Goal: Transaction & Acquisition: Purchase product/service

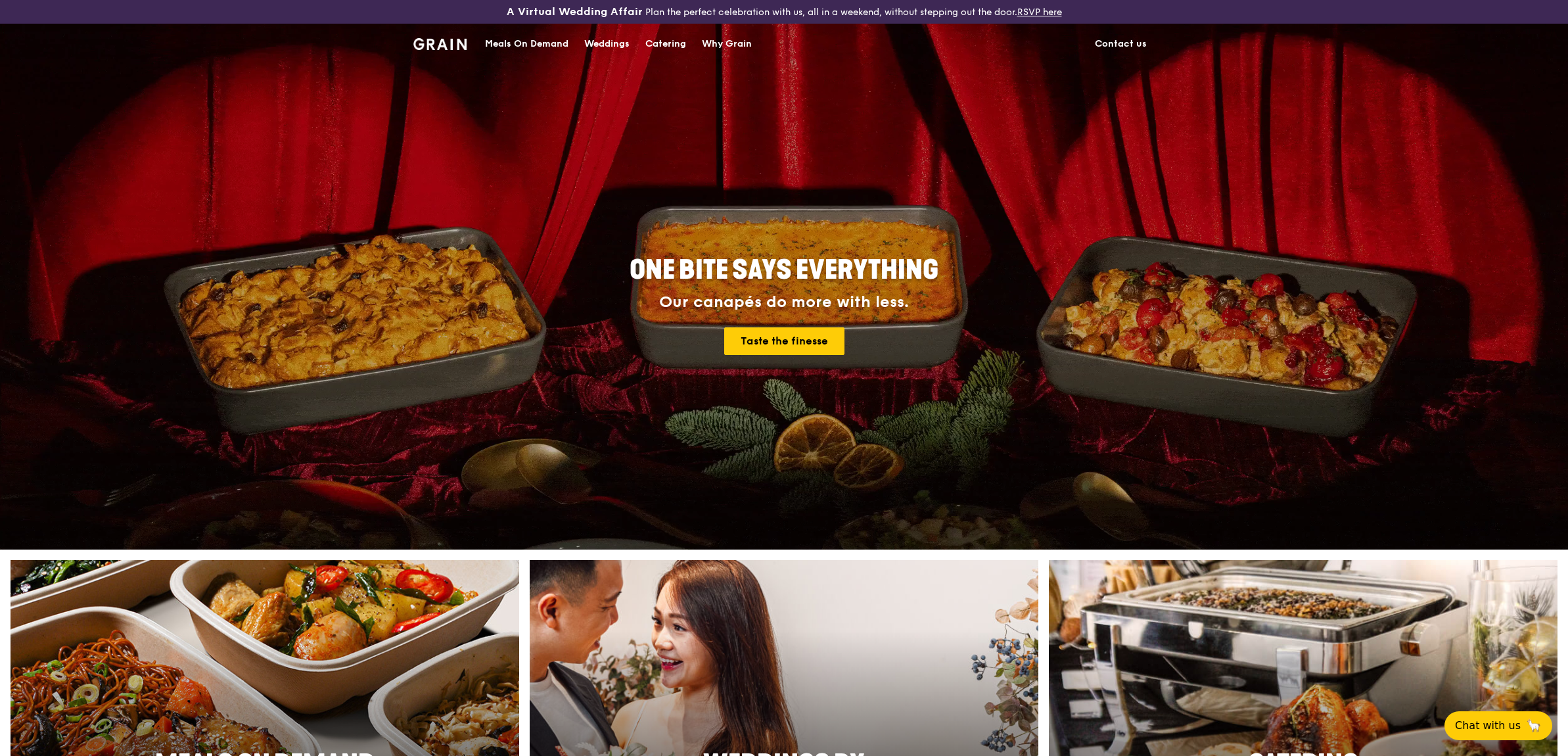
click at [536, 44] on div "Meals On Demand" at bounding box center [527, 44] width 84 height 39
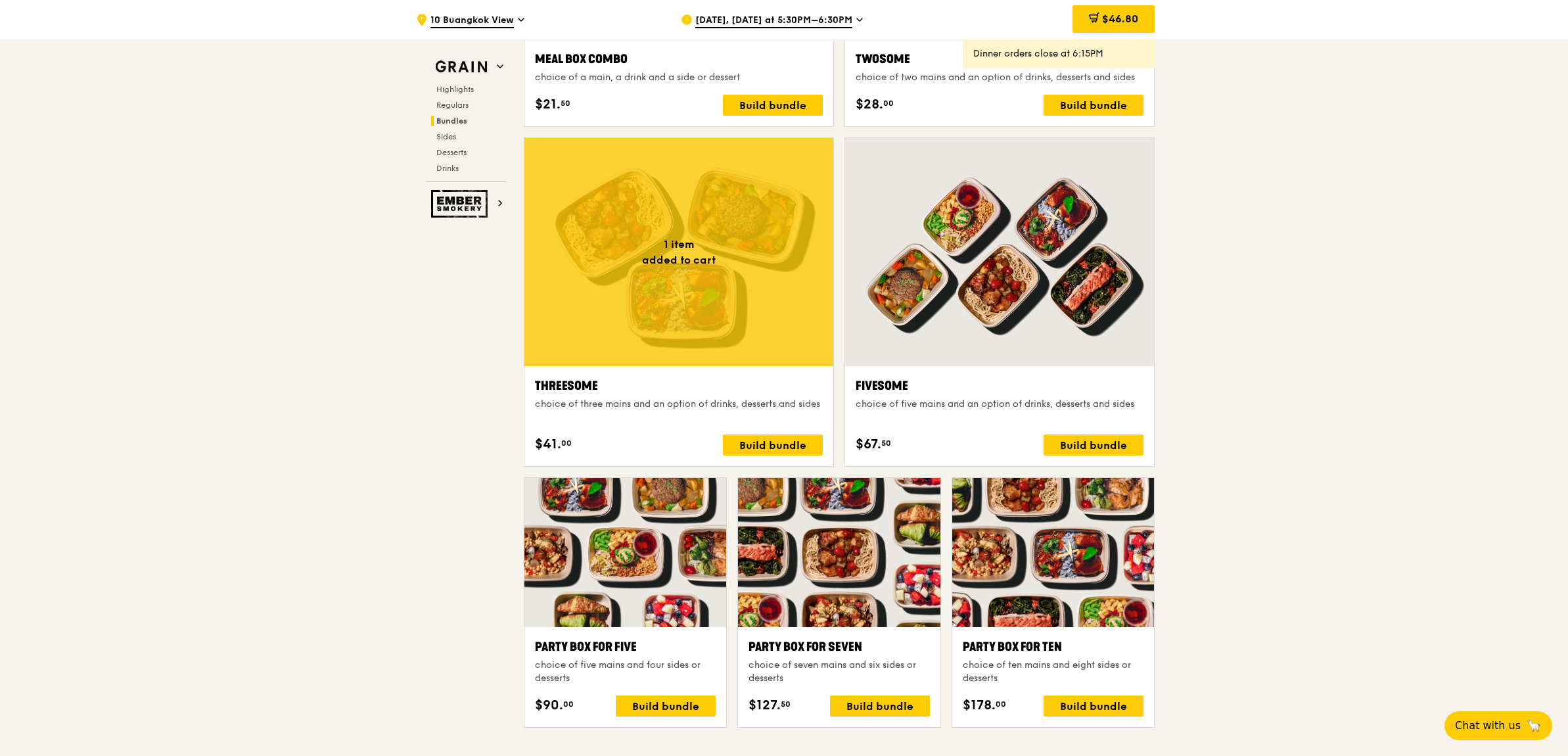
scroll to position [2298, 0]
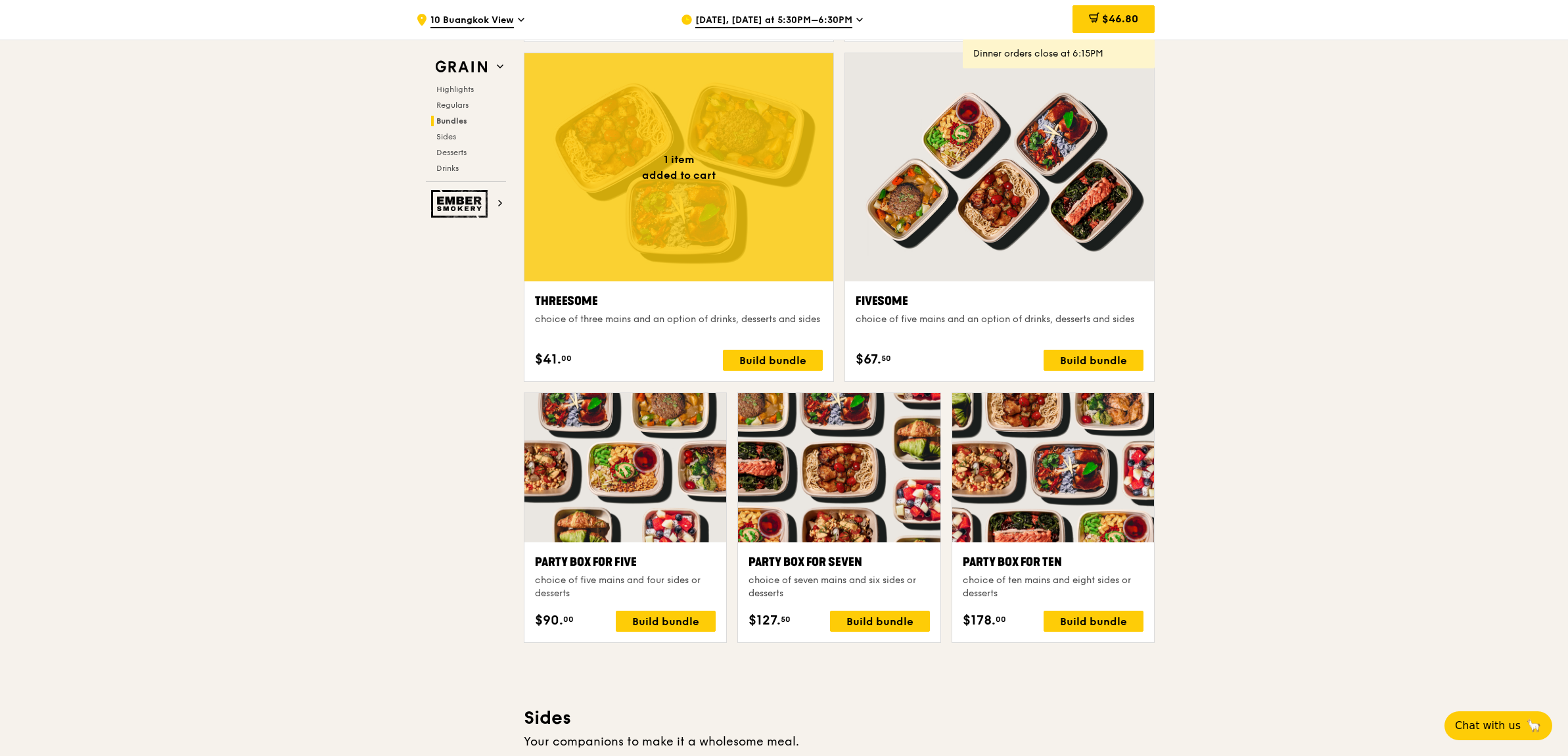
drag, startPoint x: 754, startPoint y: 560, endPoint x: 870, endPoint y: 559, distance: 116.0
click at [870, 559] on div "Party Box for Seven" at bounding box center [839, 562] width 181 height 18
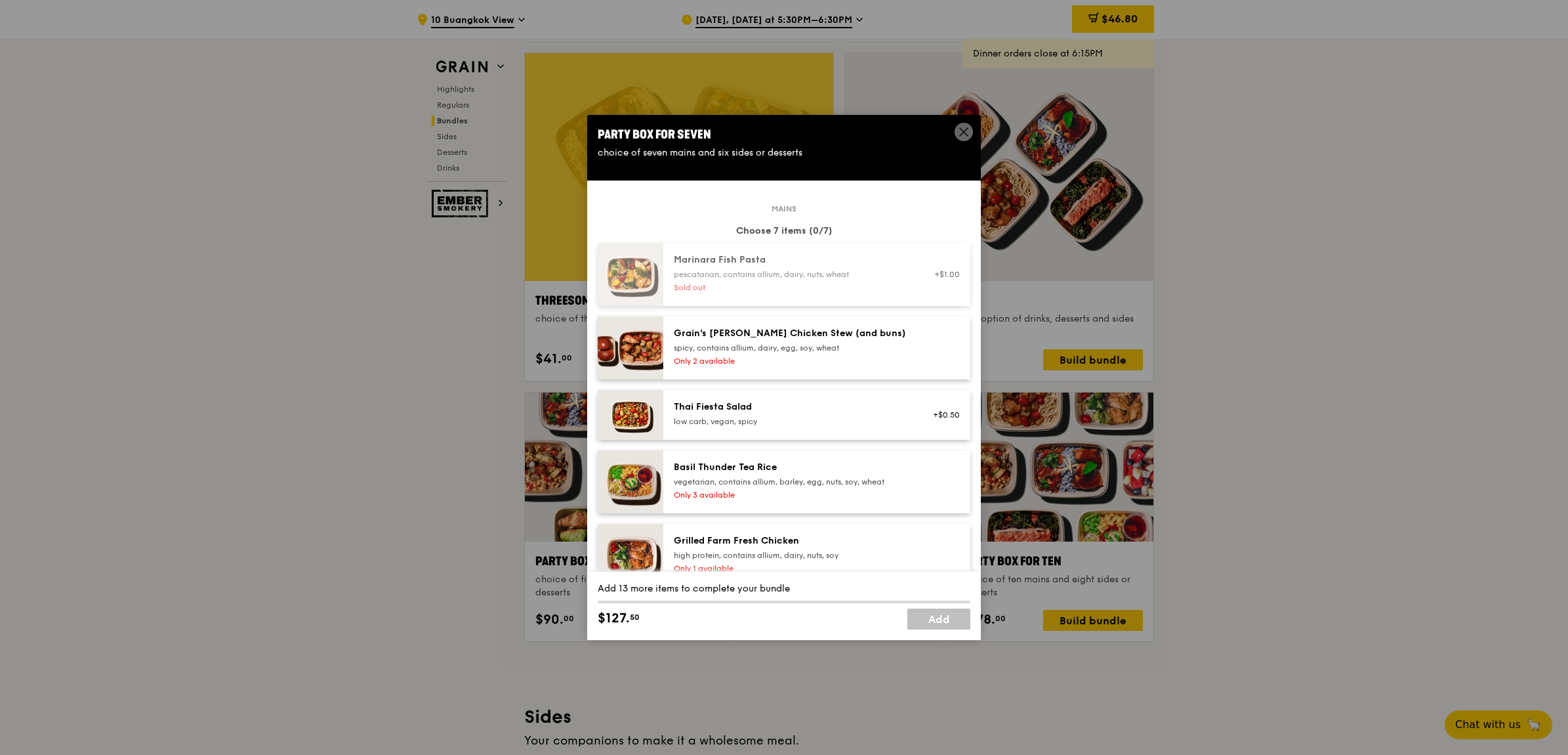
click at [959, 131] on icon at bounding box center [964, 132] width 12 height 12
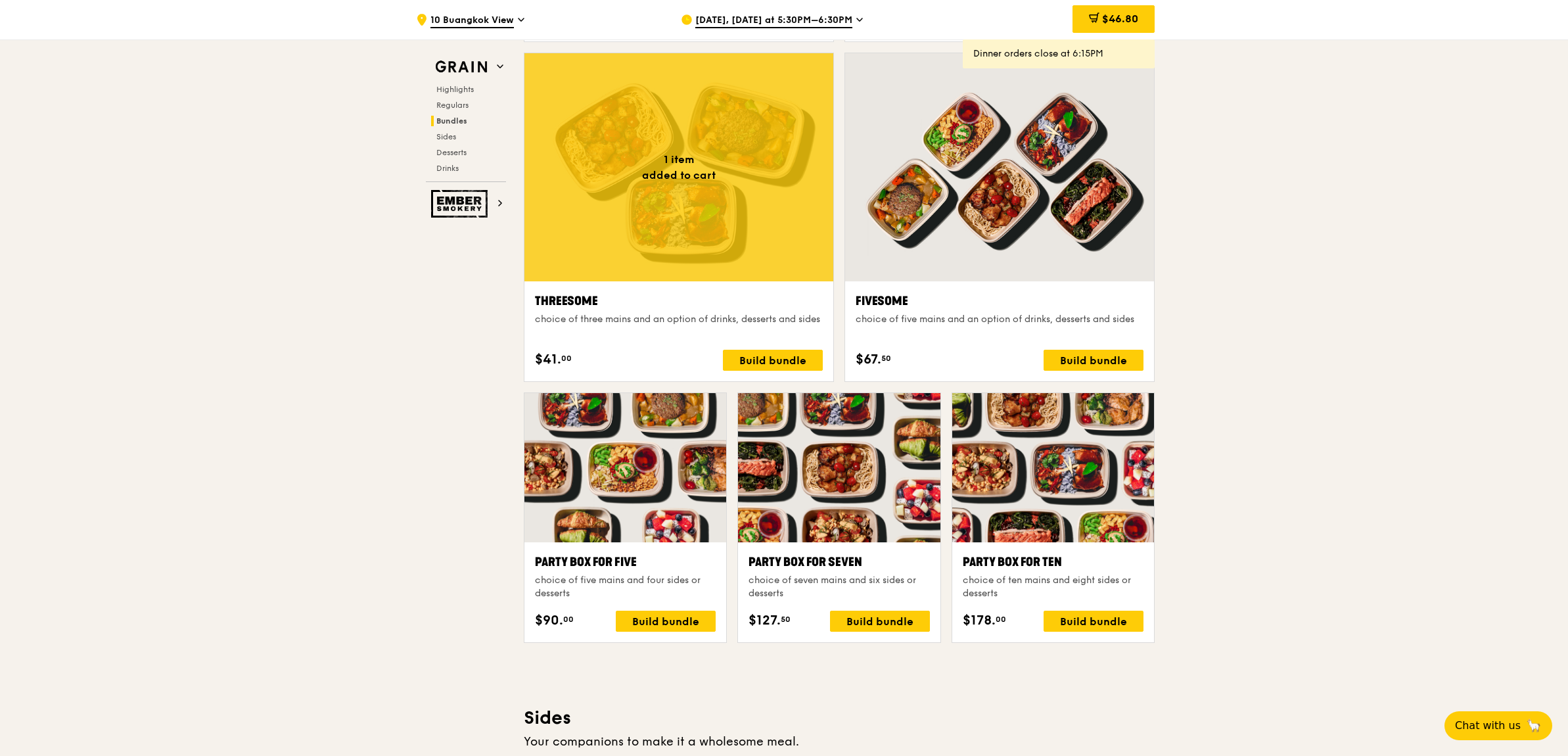
drag, startPoint x: 752, startPoint y: 562, endPoint x: 876, endPoint y: 552, distance: 124.4
click at [875, 552] on div "Party Box for Seven" at bounding box center [839, 562] width 181 height 18
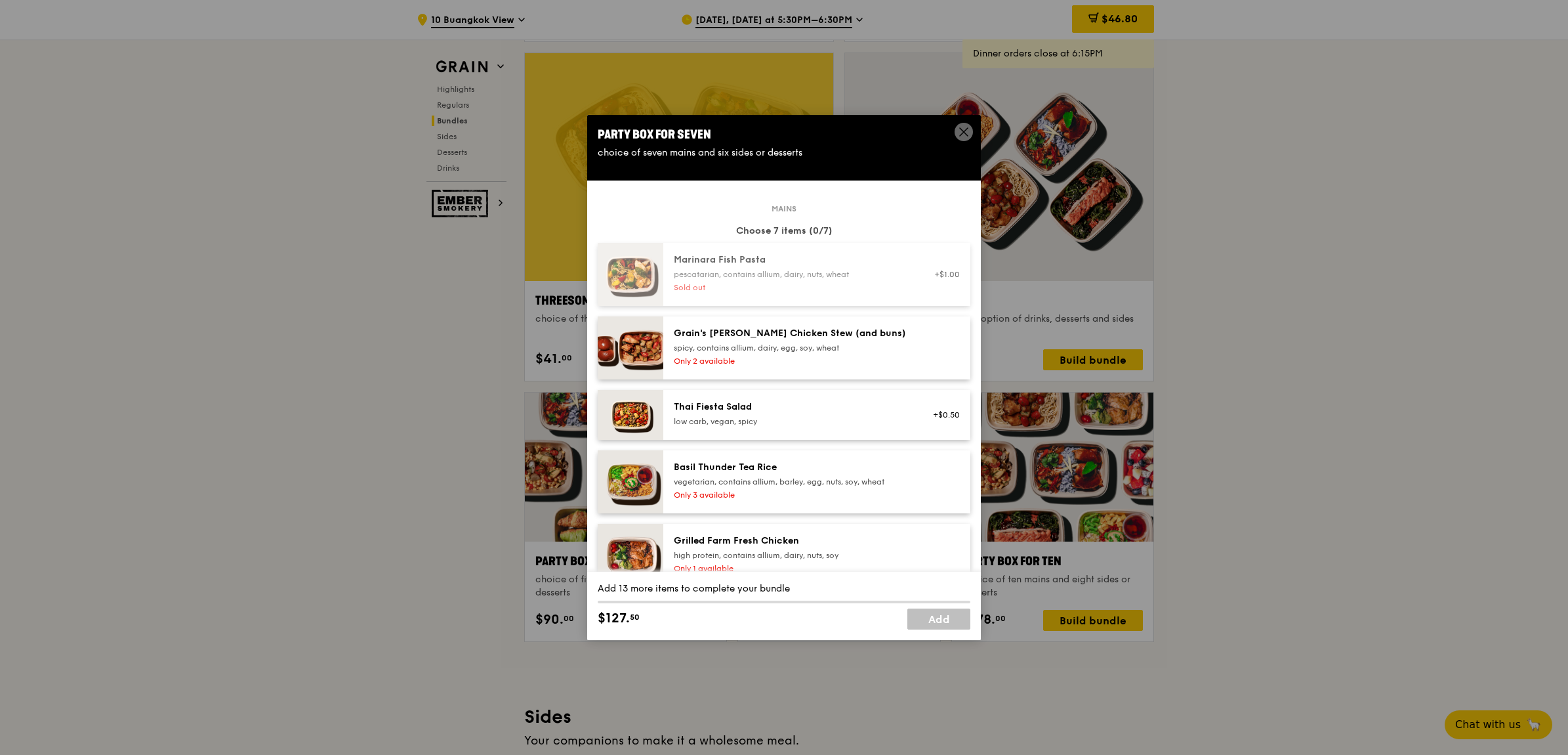
click at [961, 139] on span at bounding box center [964, 133] width 12 height 14
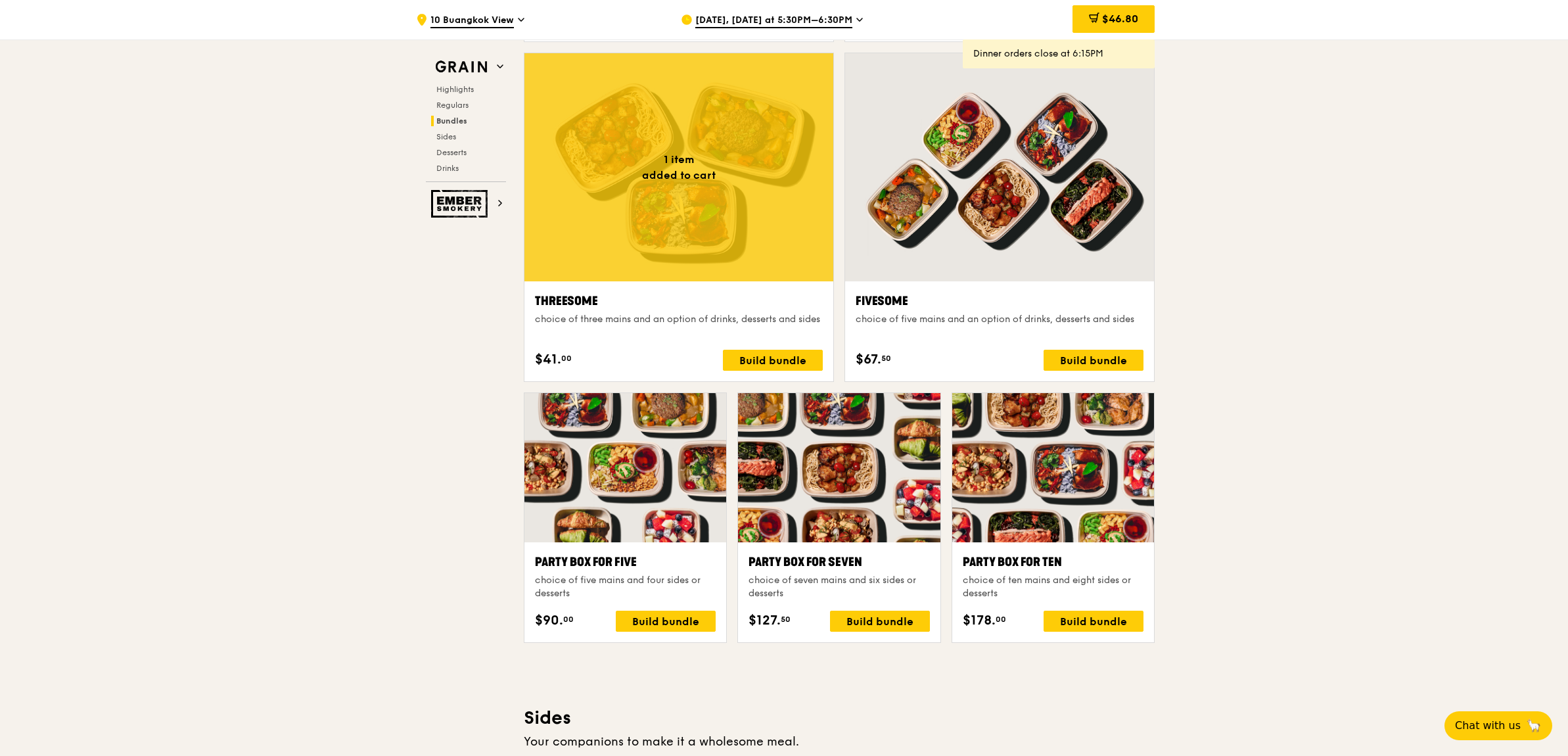
drag, startPoint x: 748, startPoint y: 556, endPoint x: 865, endPoint y: 553, distance: 117.0
click at [865, 553] on div "Party Box for Seven" at bounding box center [839, 562] width 181 height 18
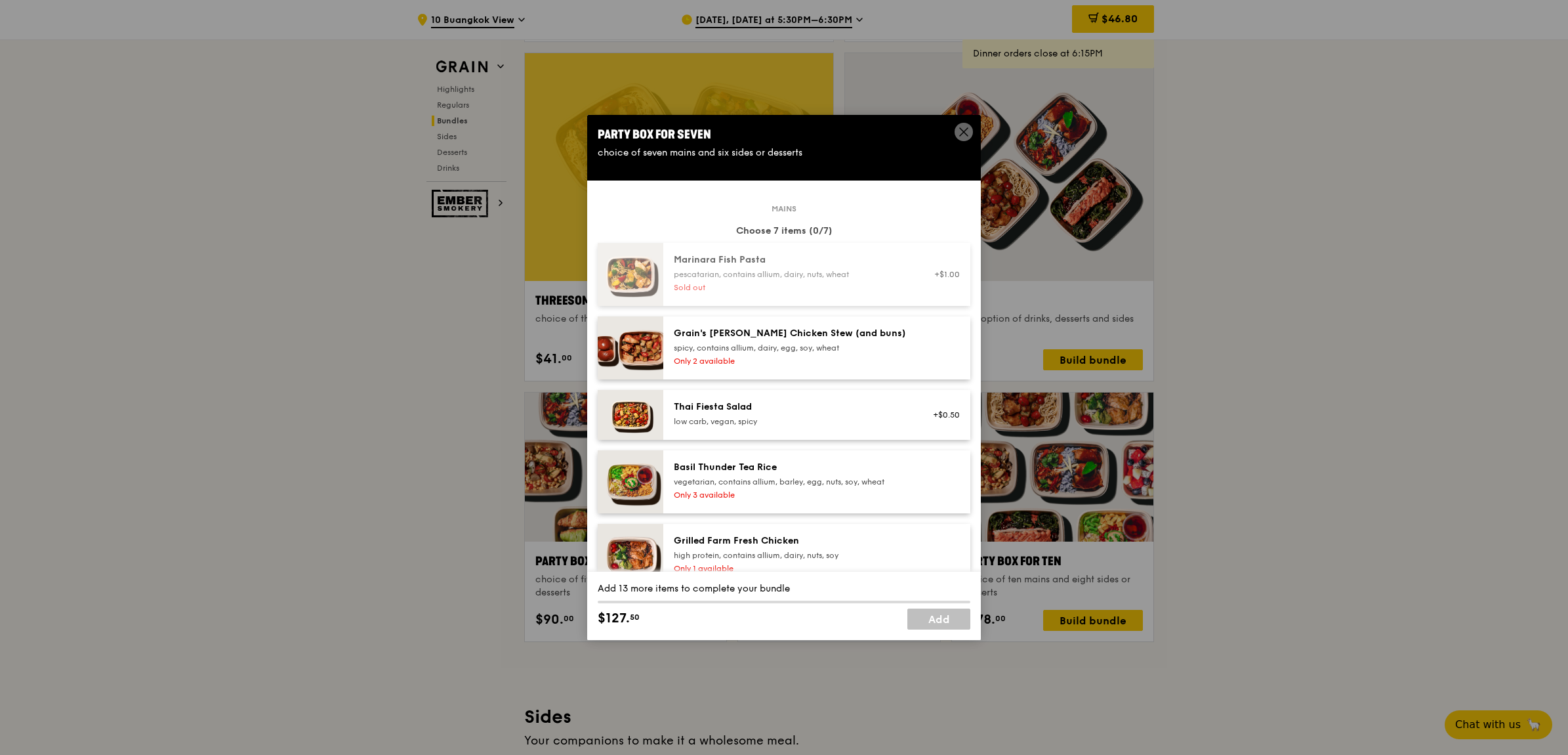
click at [962, 131] on icon at bounding box center [964, 132] width 8 height 8
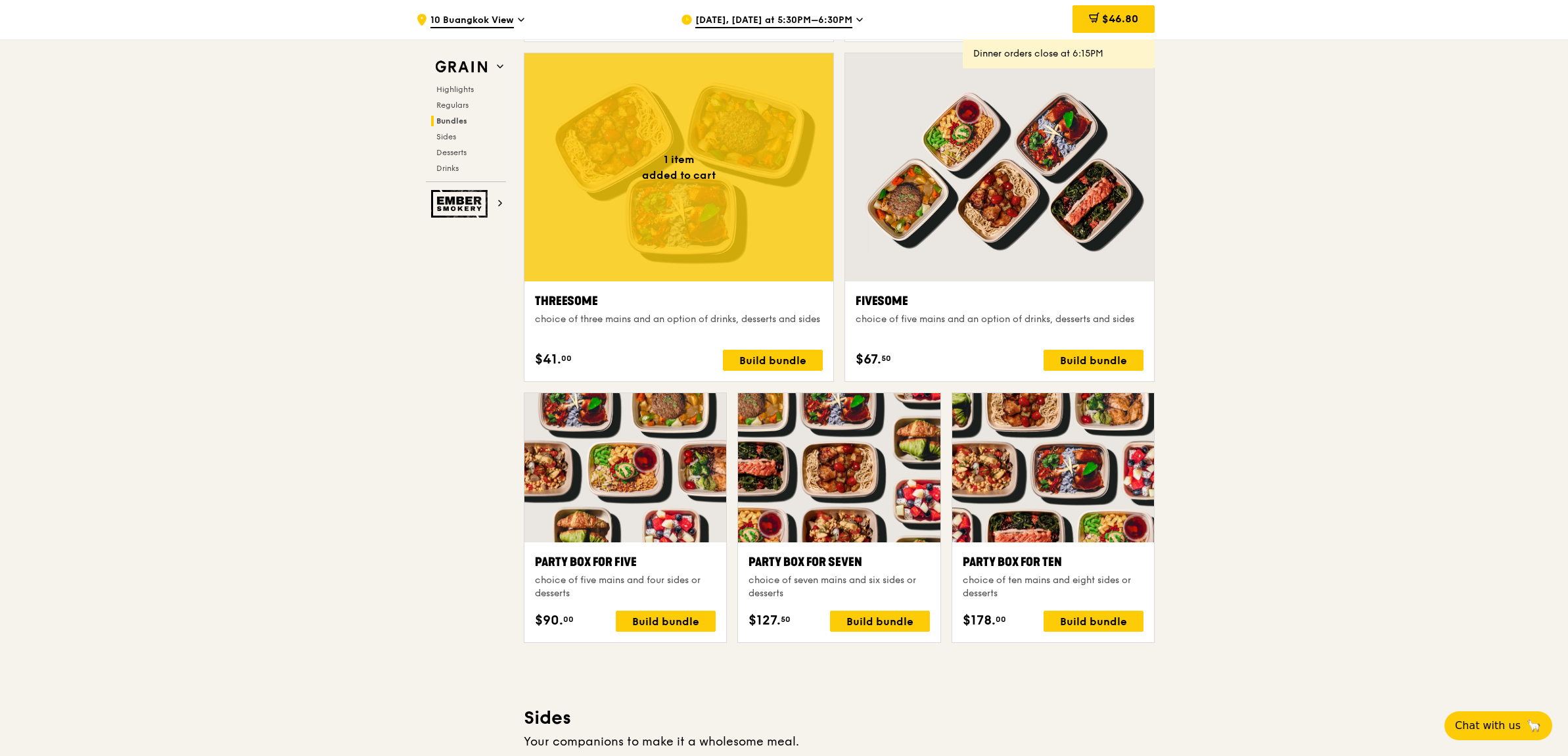
click at [806, 556] on div "Party Box for Seven" at bounding box center [839, 562] width 181 height 18
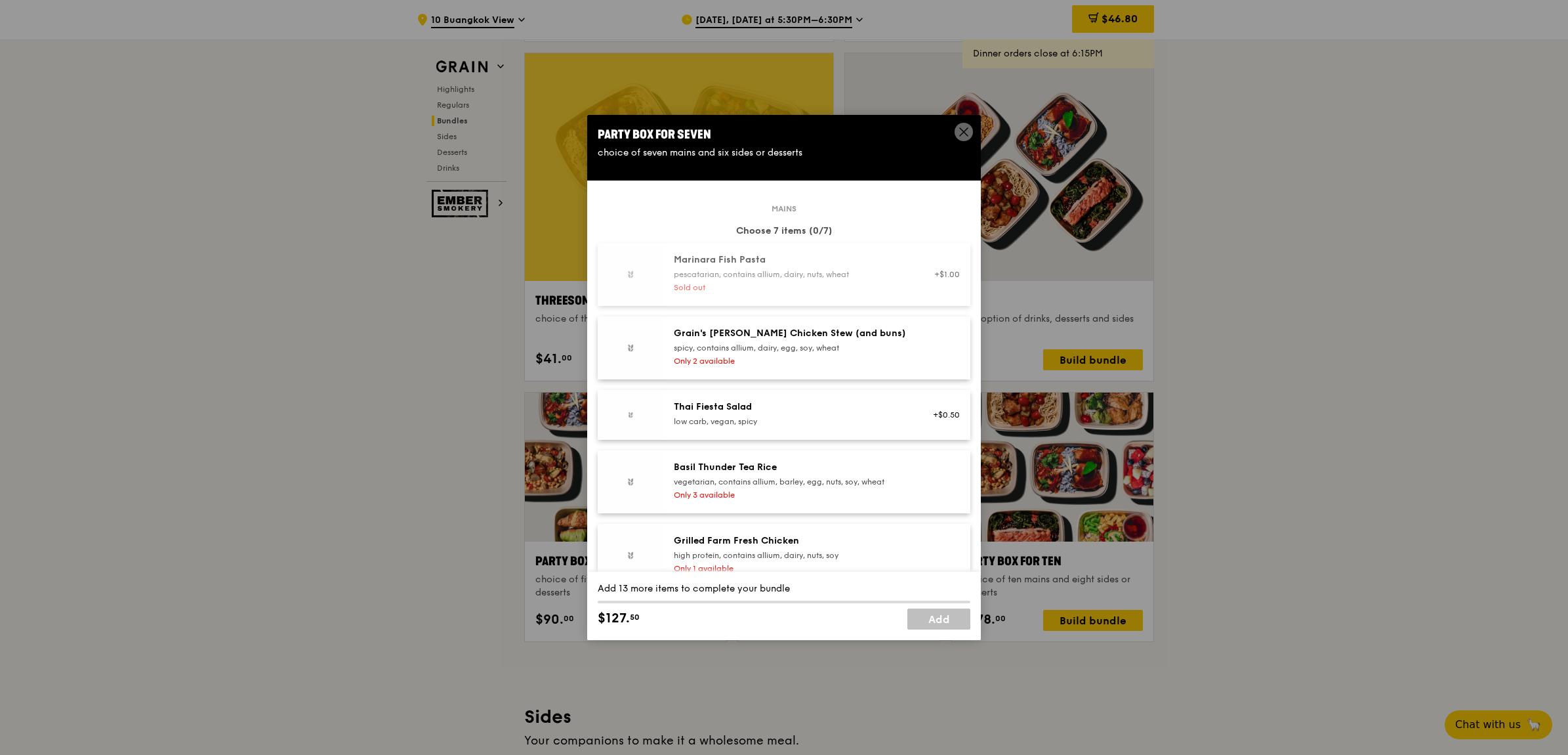
click at [806, 555] on div "Grain Highlights Regulars Bundles Sides Desserts Drinks Ember Smokery What will…" at bounding box center [784, 559] width 756 height 5503
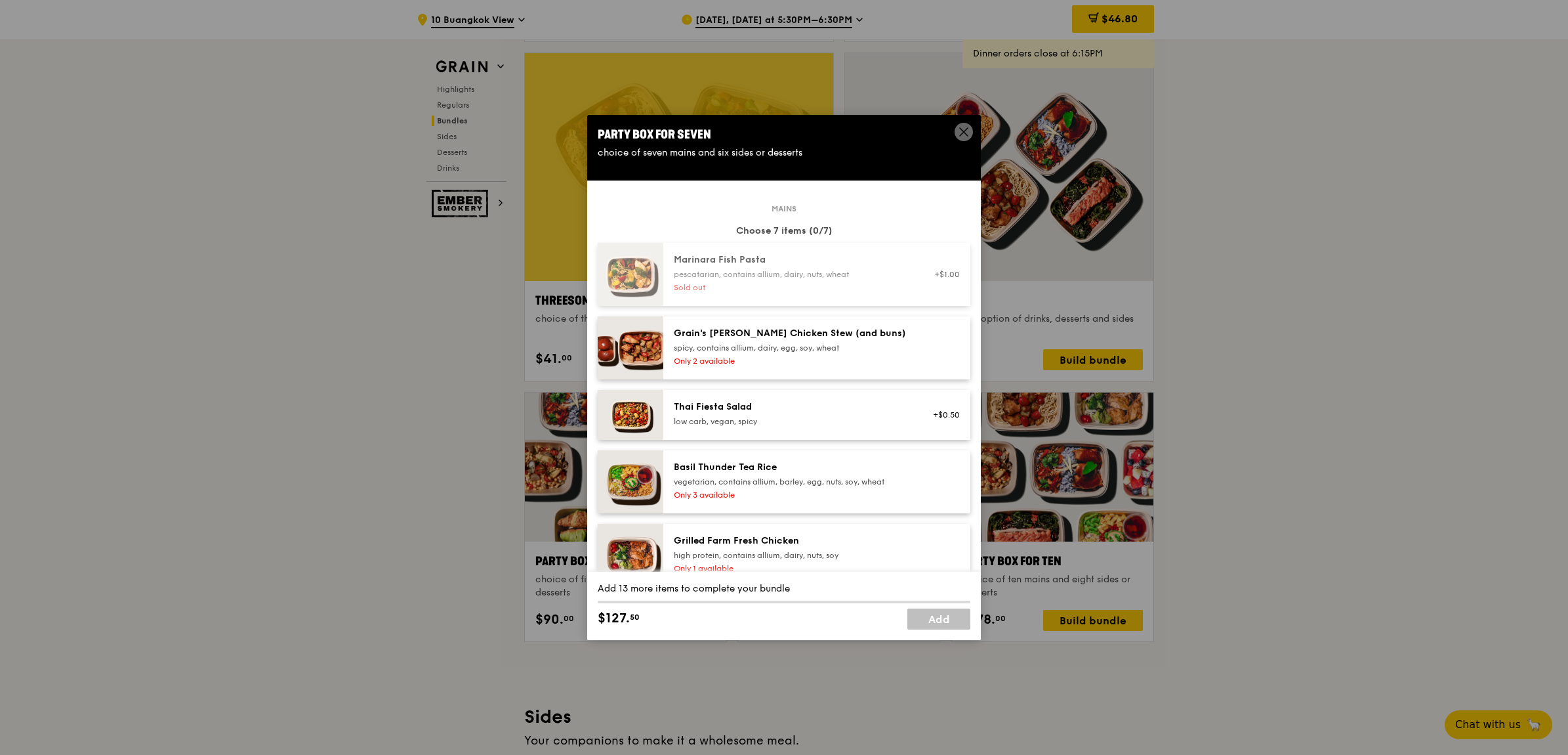
click at [962, 130] on icon at bounding box center [964, 132] width 8 height 8
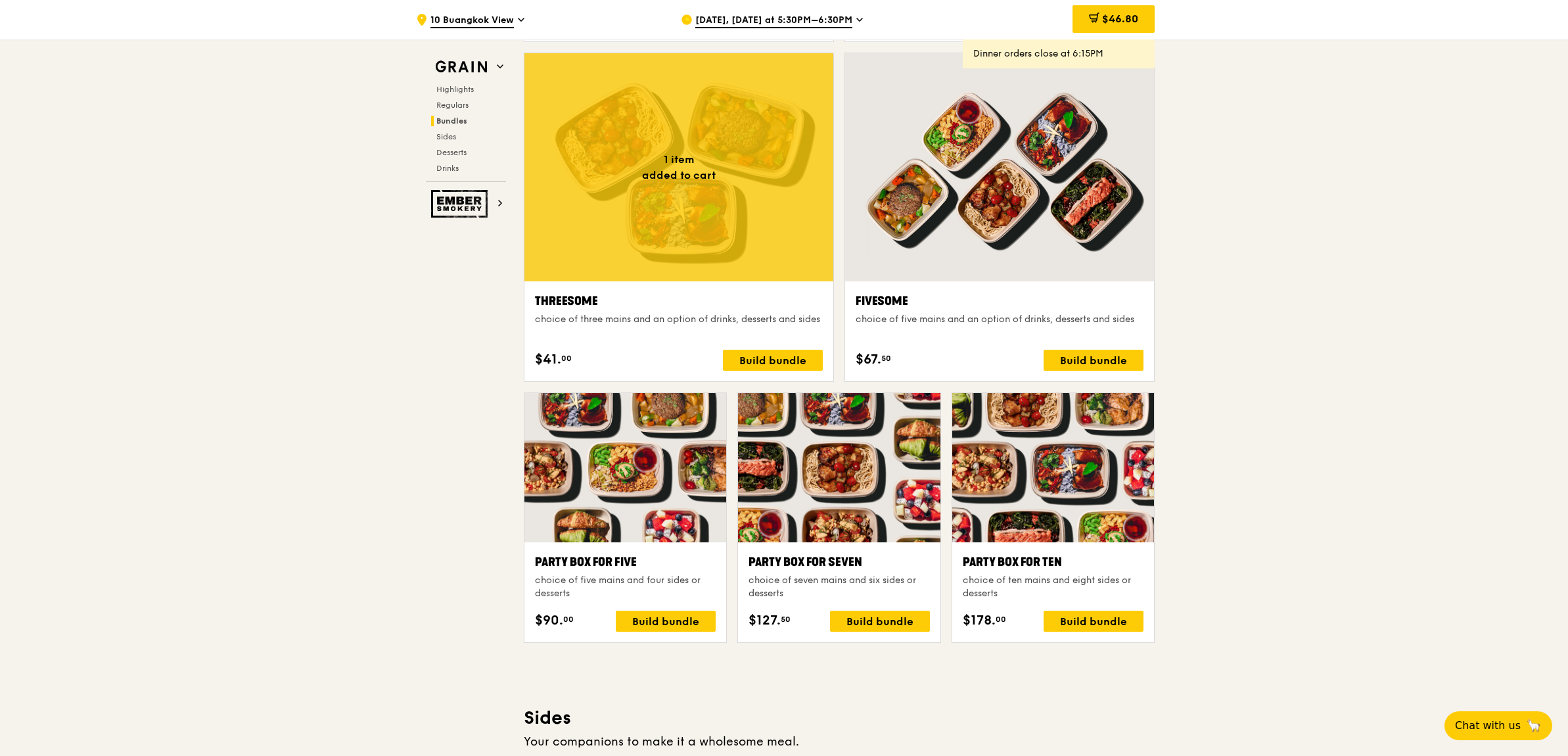
drag, startPoint x: 751, startPoint y: 560, endPoint x: 870, endPoint y: 552, distance: 119.3
click at [869, 551] on div "Party Box for Seven choice of seven mains and six sides or desserts $127. 50 Bu…" at bounding box center [839, 592] width 202 height 100
copy div "Party Box for Seven"
click at [906, 672] on div "Highlights Weekly rotating dishes inspired by flavours from around the world. W…" at bounding box center [839, 732] width 631 height 5166
